Goal: Information Seeking & Learning: Learn about a topic

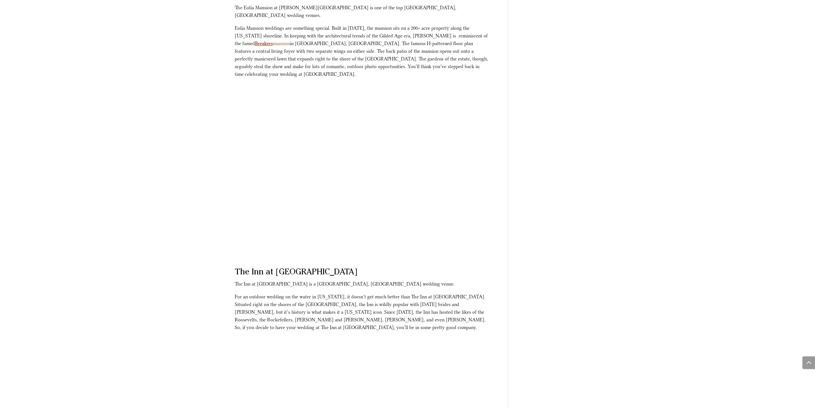
scroll to position [688, 0]
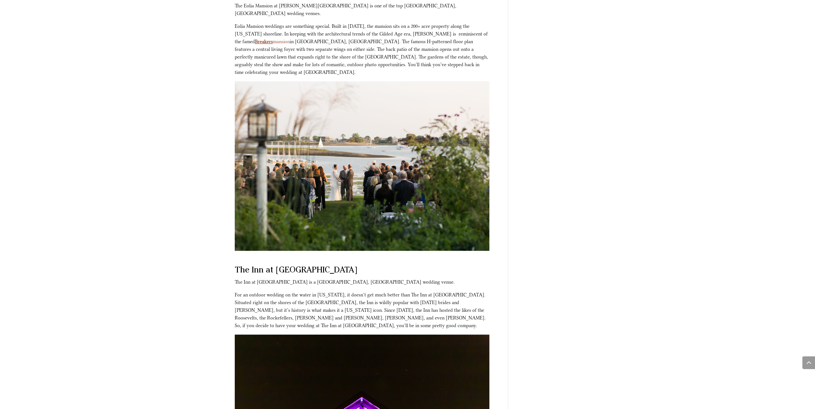
click at [349, 146] on img at bounding box center [362, 166] width 254 height 170
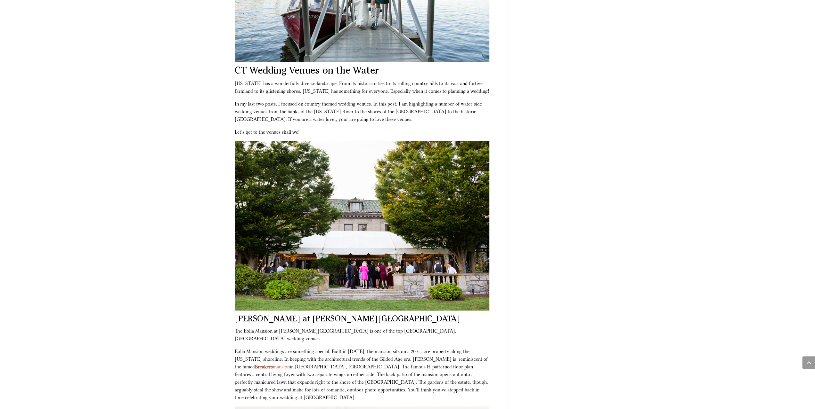
scroll to position [384, 0]
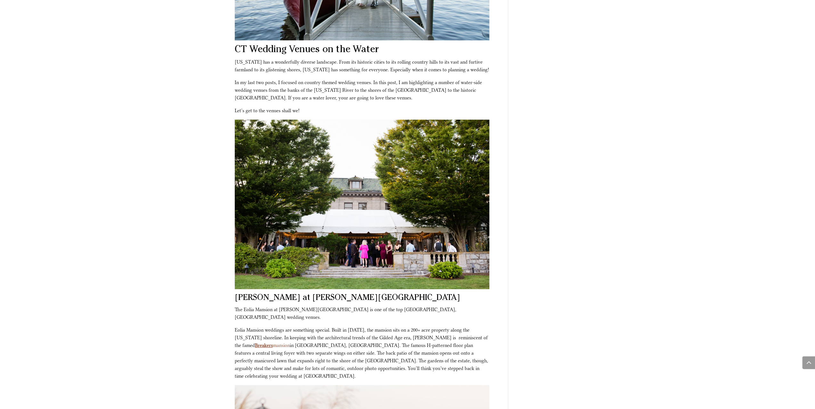
click at [447, 213] on img at bounding box center [362, 205] width 254 height 170
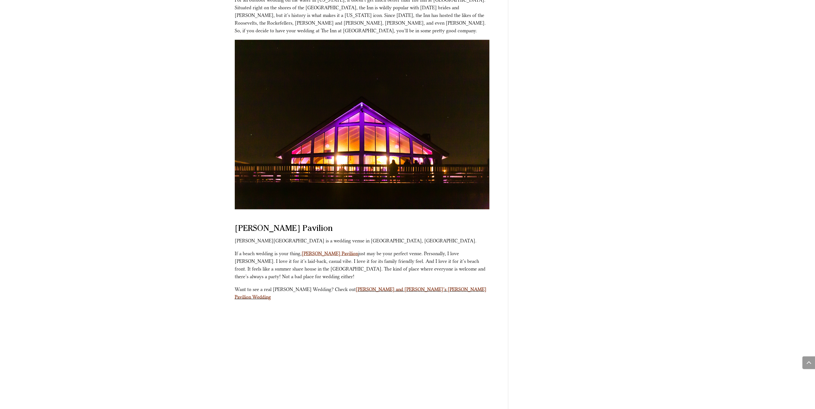
scroll to position [1024, 0]
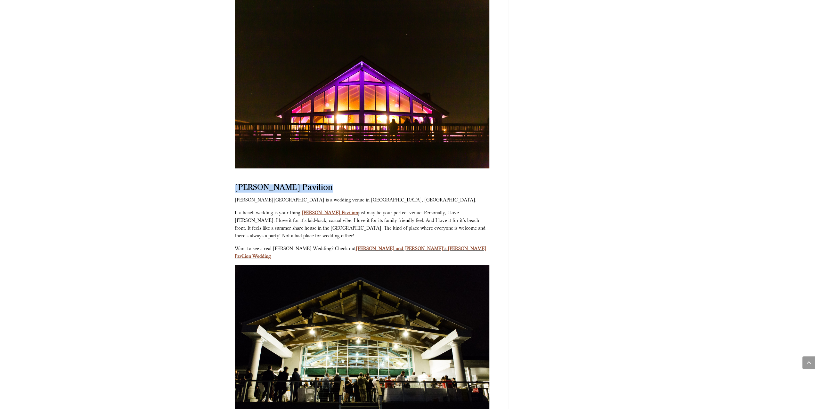
drag, startPoint x: 235, startPoint y: 172, endPoint x: 317, endPoint y: 175, distance: 82.3
click at [317, 184] on h2 "Jacky Durrell Pavilion" at bounding box center [362, 190] width 254 height 12
copy h2 "Jacky Durrell Pavilion"
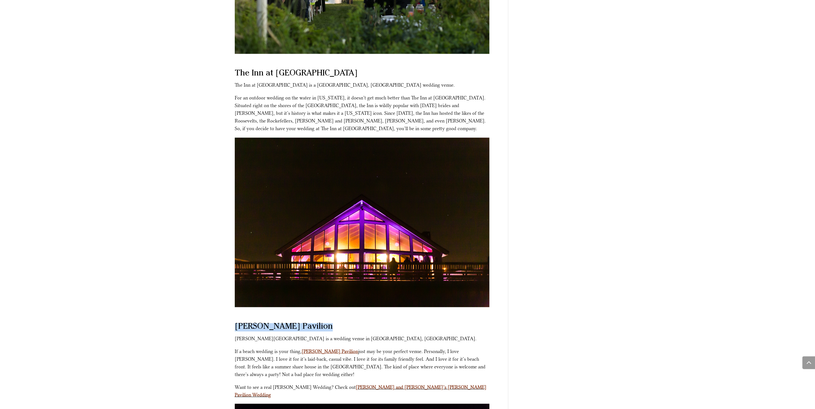
scroll to position [864, 0]
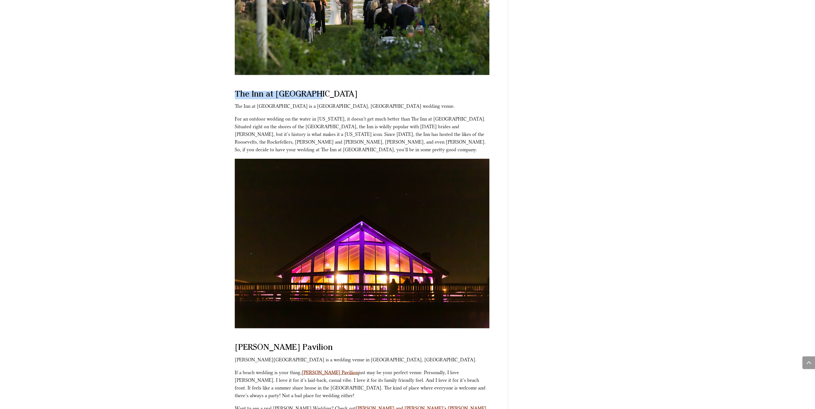
drag, startPoint x: 235, startPoint y: 77, endPoint x: 316, endPoint y: 80, distance: 80.7
click at [316, 91] on h2 "The Inn at [GEOGRAPHIC_DATA]" at bounding box center [362, 97] width 254 height 12
copy h2 "The Inn at [GEOGRAPHIC_DATA]"
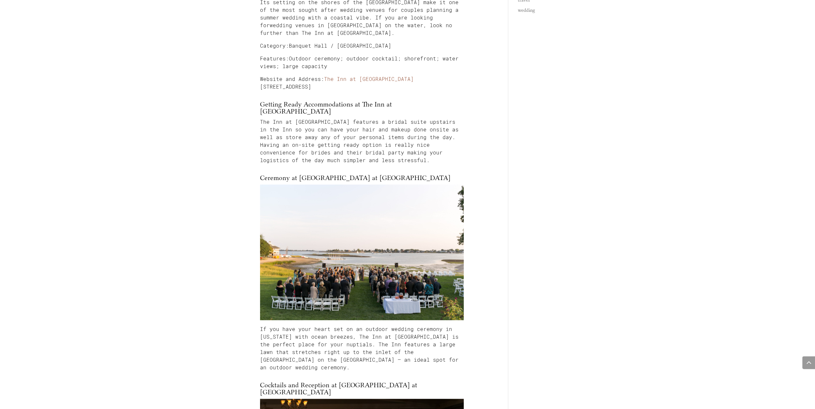
scroll to position [320, 0]
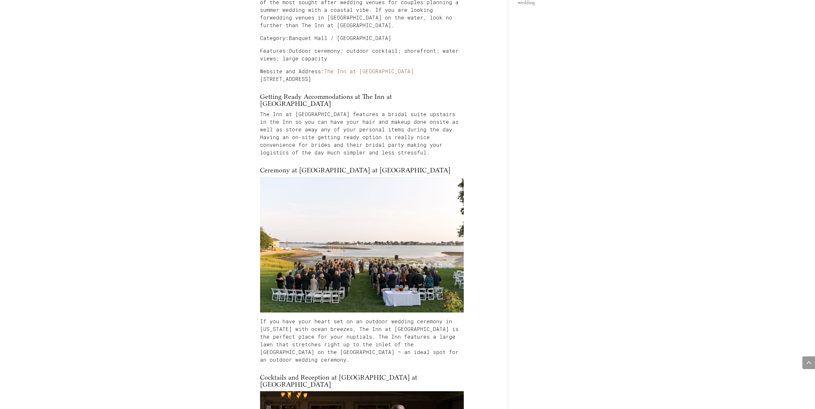
click at [366, 237] on img at bounding box center [362, 245] width 204 height 136
click at [360, 243] on img at bounding box center [362, 245] width 204 height 136
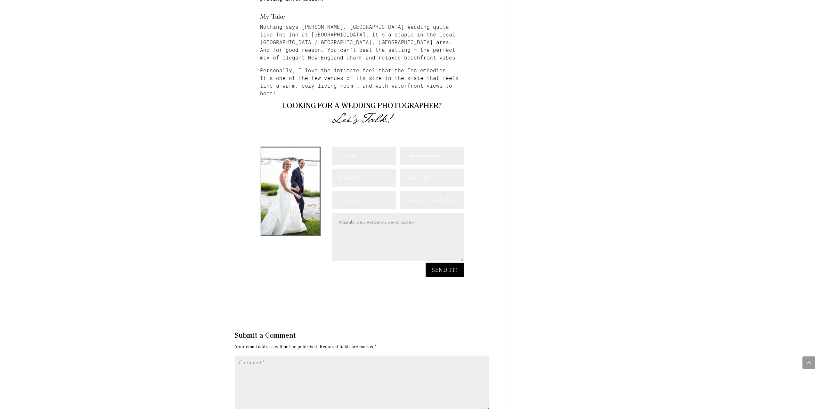
scroll to position [1696, 0]
